Goal: Information Seeking & Learning: Find specific fact

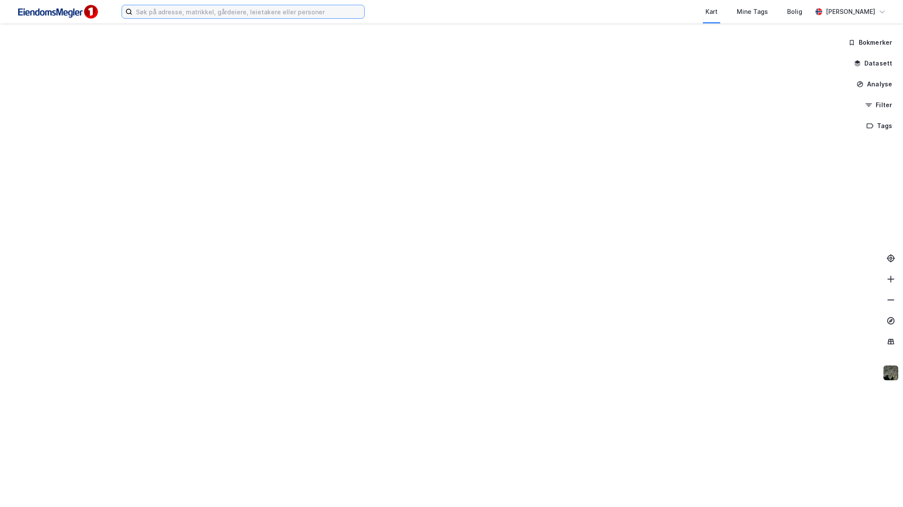
click at [304, 13] on input at bounding box center [248, 11] width 232 height 13
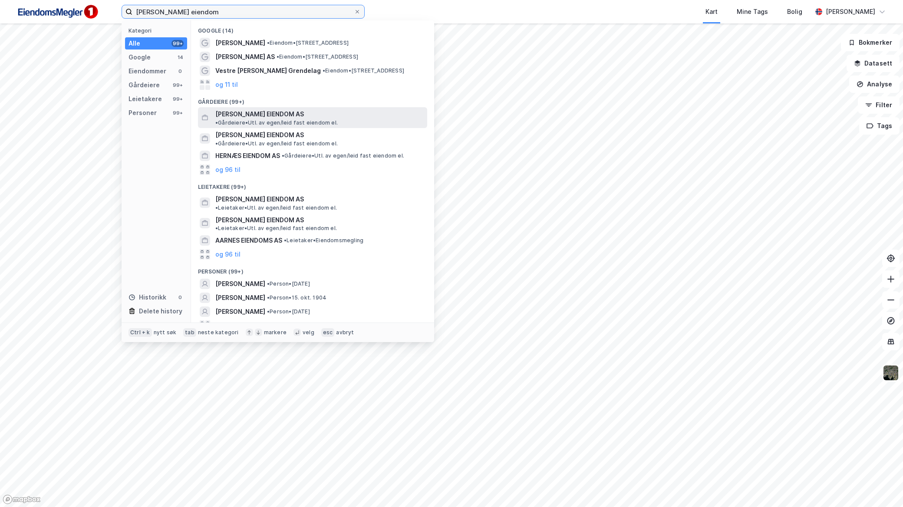
type input "[PERSON_NAME] eiendom"
click at [319, 119] on span "• Gårdeiere • Utl. av egen/leid fast eiendom el." at bounding box center [276, 122] width 122 height 7
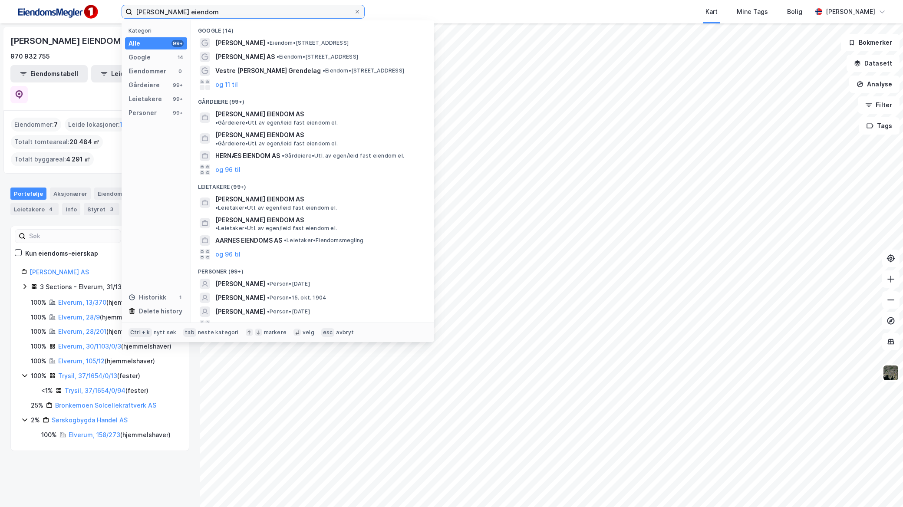
click at [291, 9] on input "[PERSON_NAME] eiendom" at bounding box center [242, 11] width 221 height 13
